Goal: Register for event/course

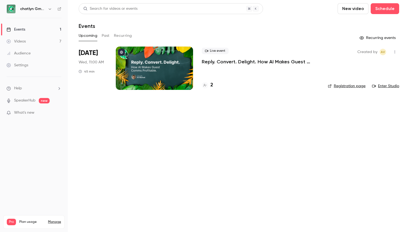
click at [145, 78] on div at bounding box center [154, 68] width 77 height 43
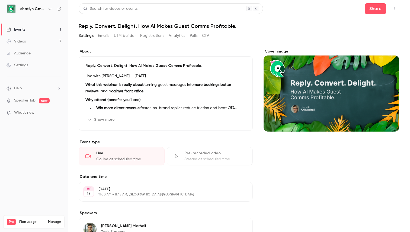
click at [151, 38] on button "Registrations" at bounding box center [152, 35] width 24 height 9
